Goal: Find specific page/section: Find specific page/section

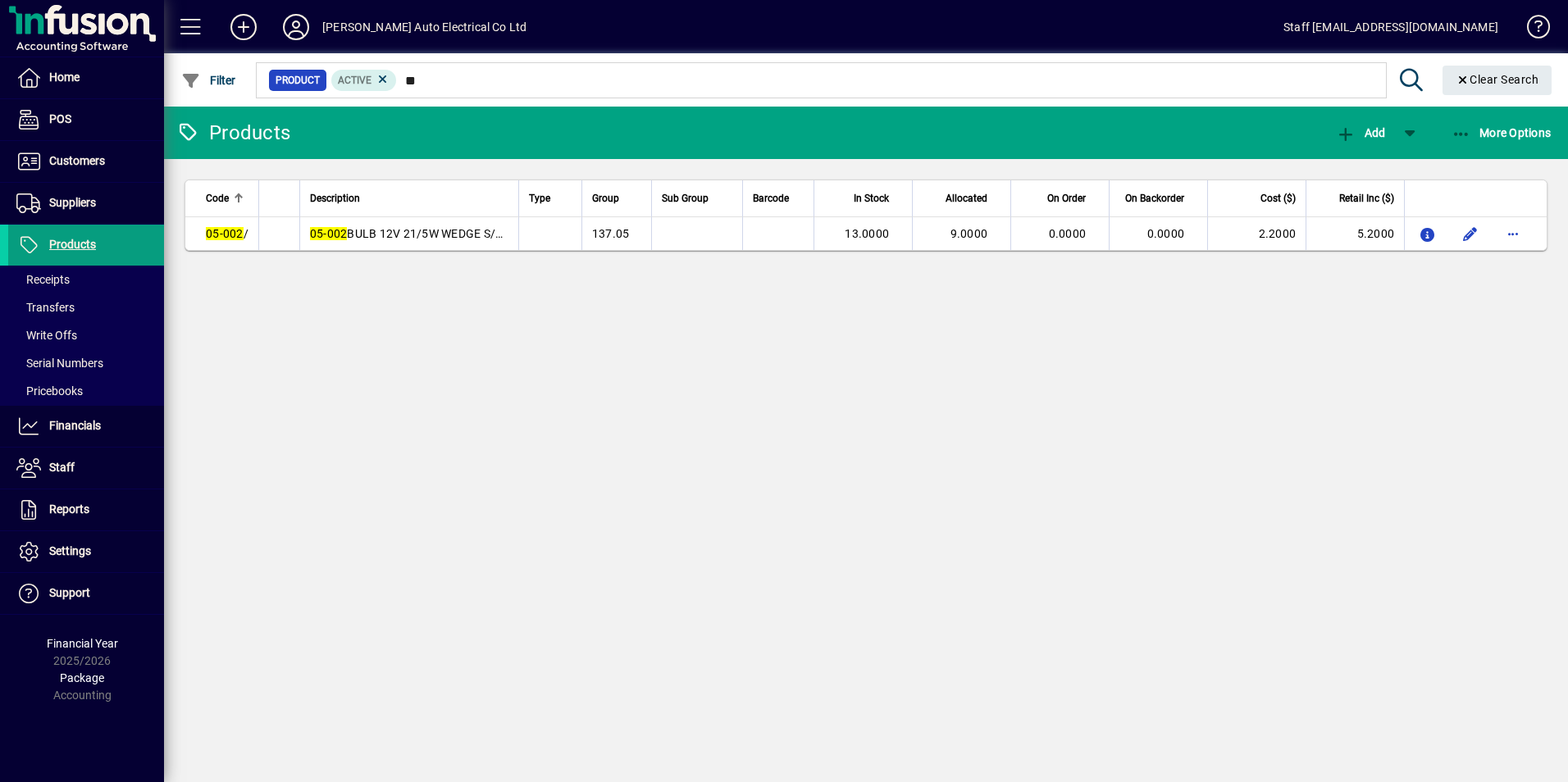
type input "*"
type input "*****"
